Goal: Navigation & Orientation: Find specific page/section

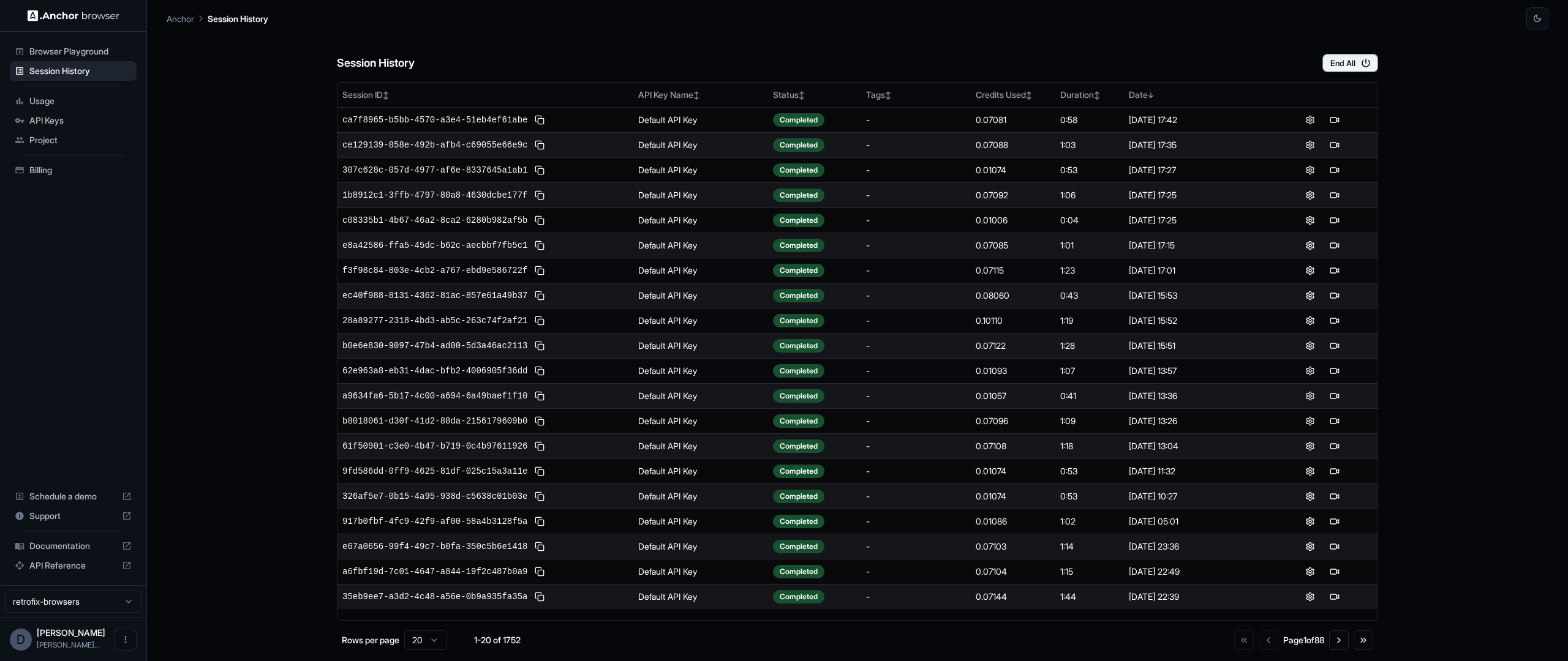
click at [99, 149] on div "Project" at bounding box center [73, 139] width 127 height 19
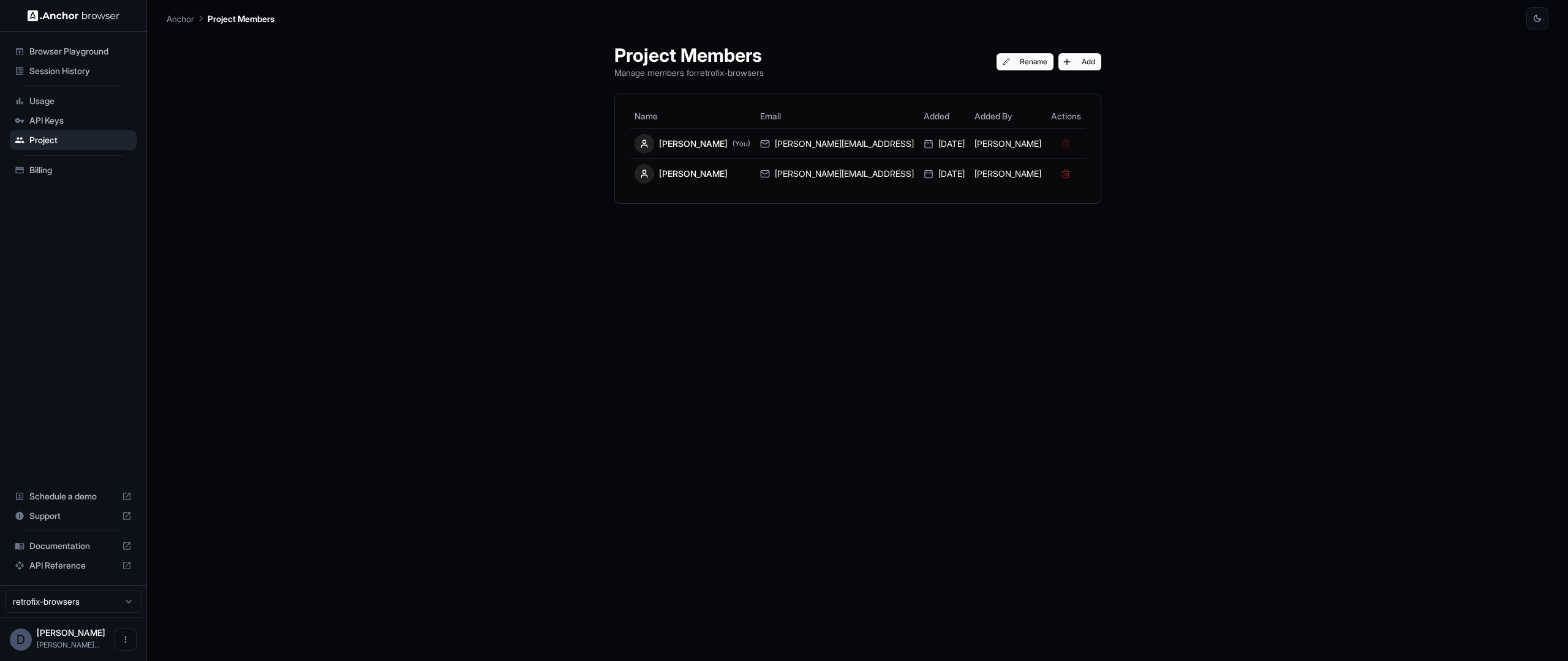
click at [96, 129] on div "API Keys" at bounding box center [73, 120] width 127 height 19
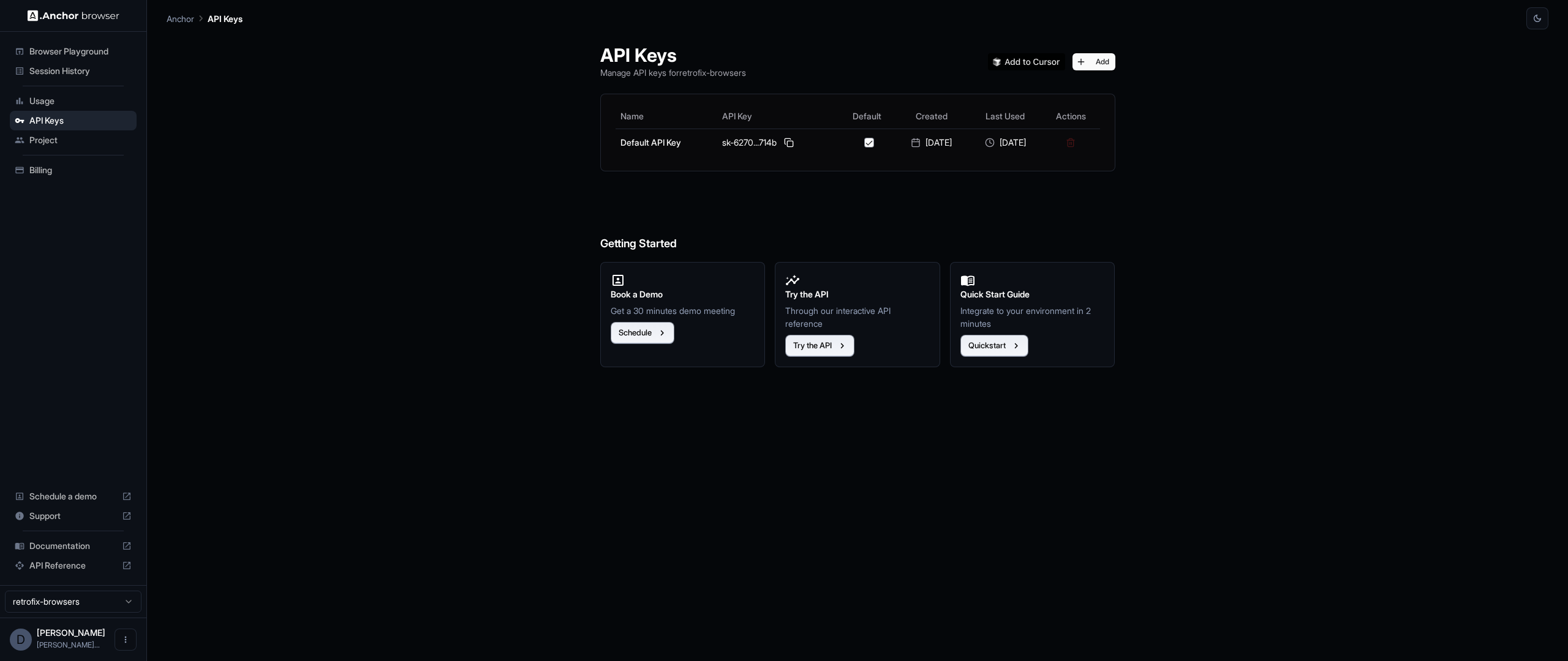
click at [79, 172] on span "Billing" at bounding box center [80, 171] width 102 height 12
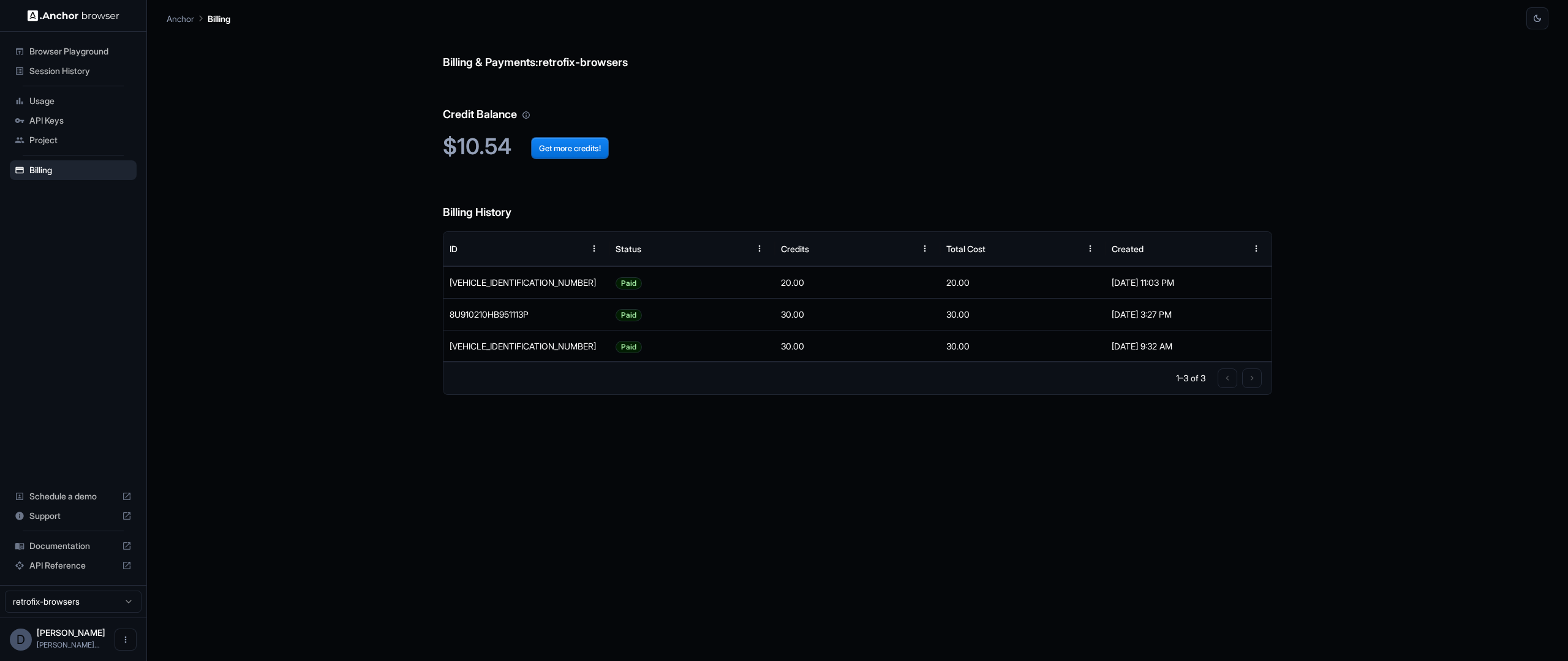
click at [556, 517] on div "Billing & Payments: retrofix-browsers Credit Balance $10.54 Get more credits! B…" at bounding box center [858, 346] width 830 height 632
